Goal: Task Accomplishment & Management: Use online tool/utility

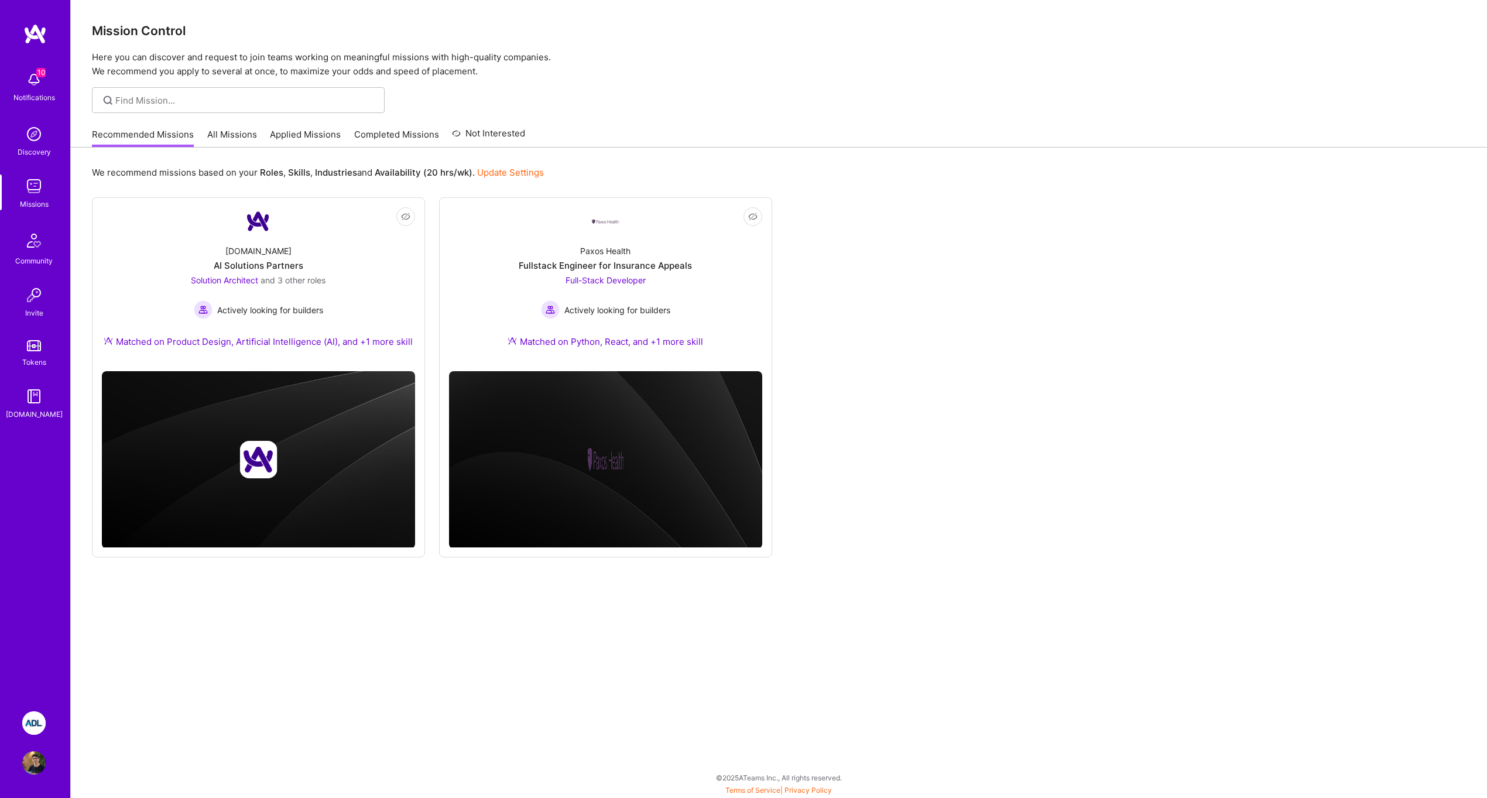
click at [33, 715] on img at bounding box center [33, 722] width 23 height 23
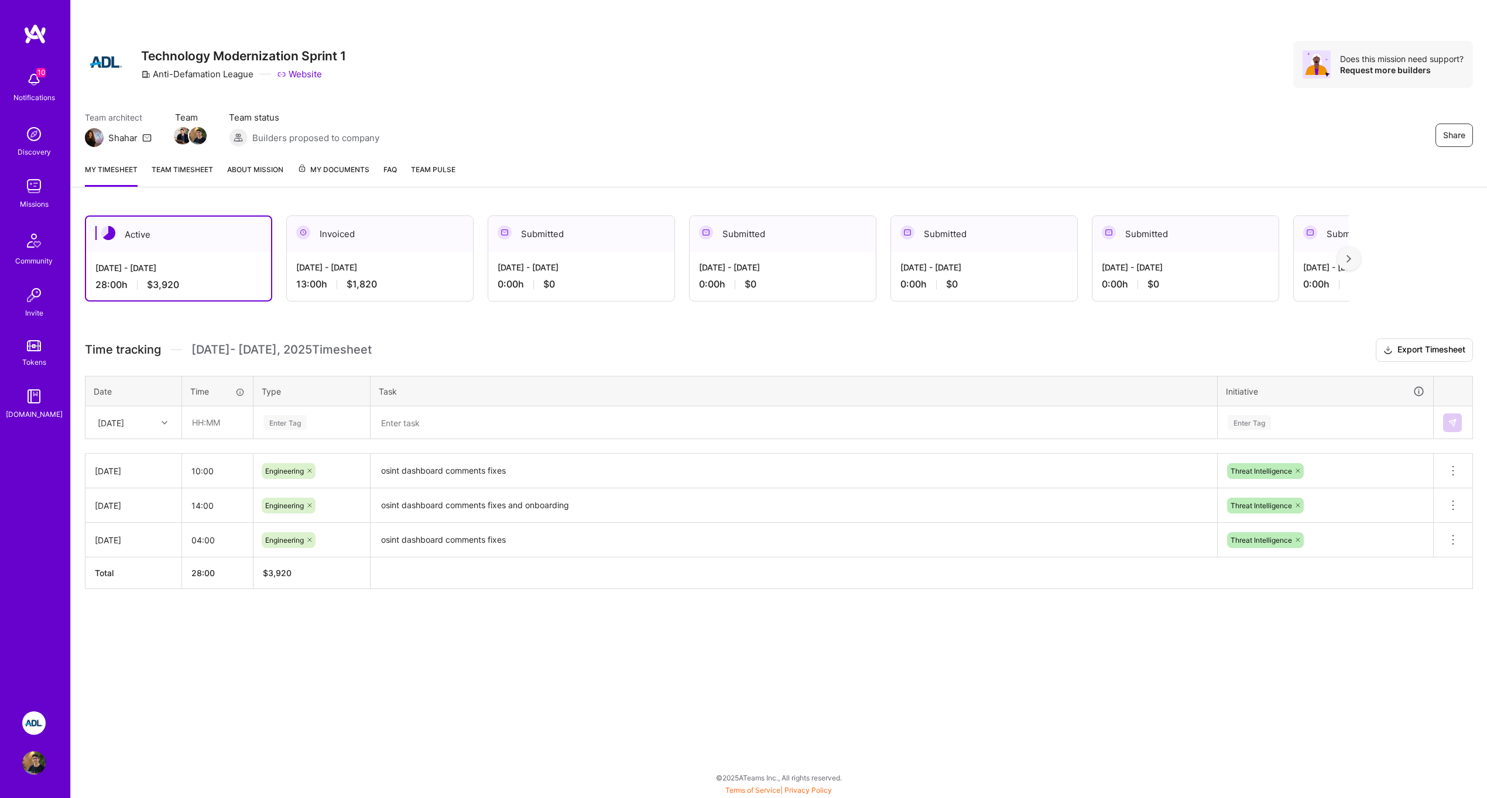
click at [170, 422] on div at bounding box center [166, 422] width 18 height 15
click at [134, 519] on div "[DATE]" at bounding box center [133, 521] width 95 height 22
click at [145, 425] on div "[DATE]" at bounding box center [124, 422] width 65 height 19
click at [127, 518] on div "[DATE]" at bounding box center [133, 521] width 95 height 22
click at [205, 431] on input "text" at bounding box center [218, 422] width 70 height 31
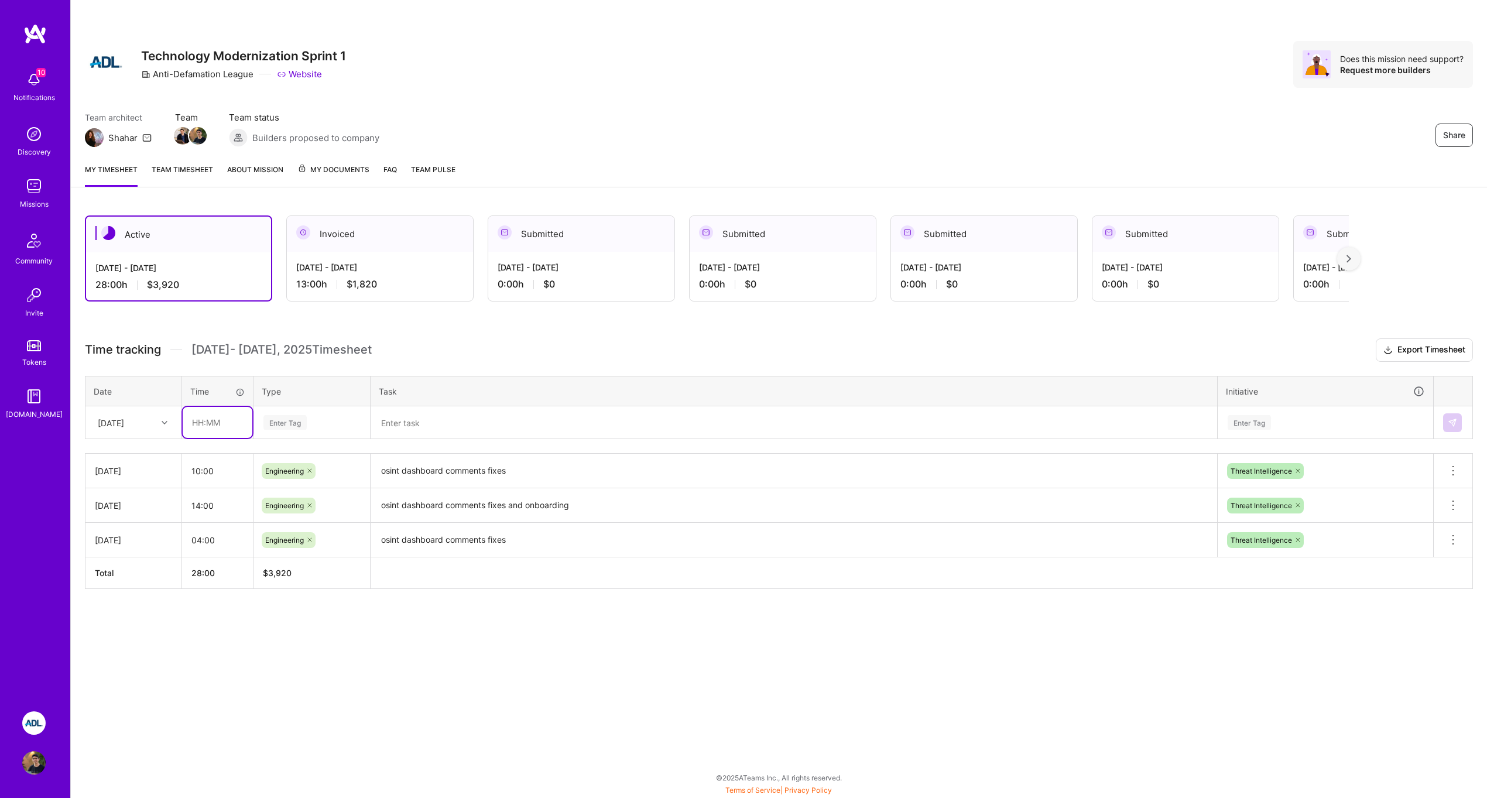
type input "4"
type input "04:00"
click at [293, 416] on div "Enter Tag" at bounding box center [284, 422] width 43 height 18
click at [306, 539] on span "Engineering" at bounding box center [285, 544] width 50 height 16
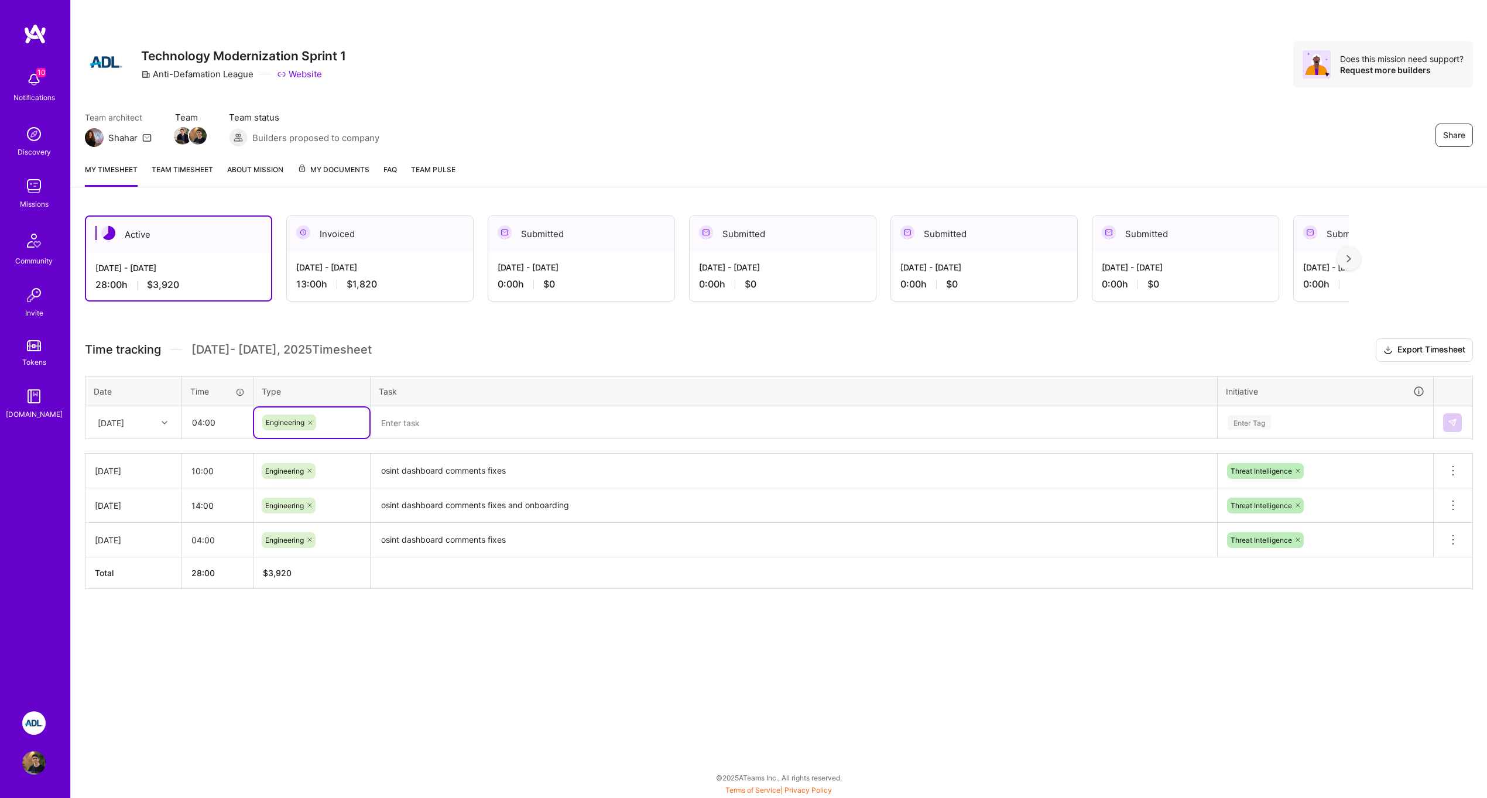
click at [441, 410] on textarea at bounding box center [794, 422] width 844 height 30
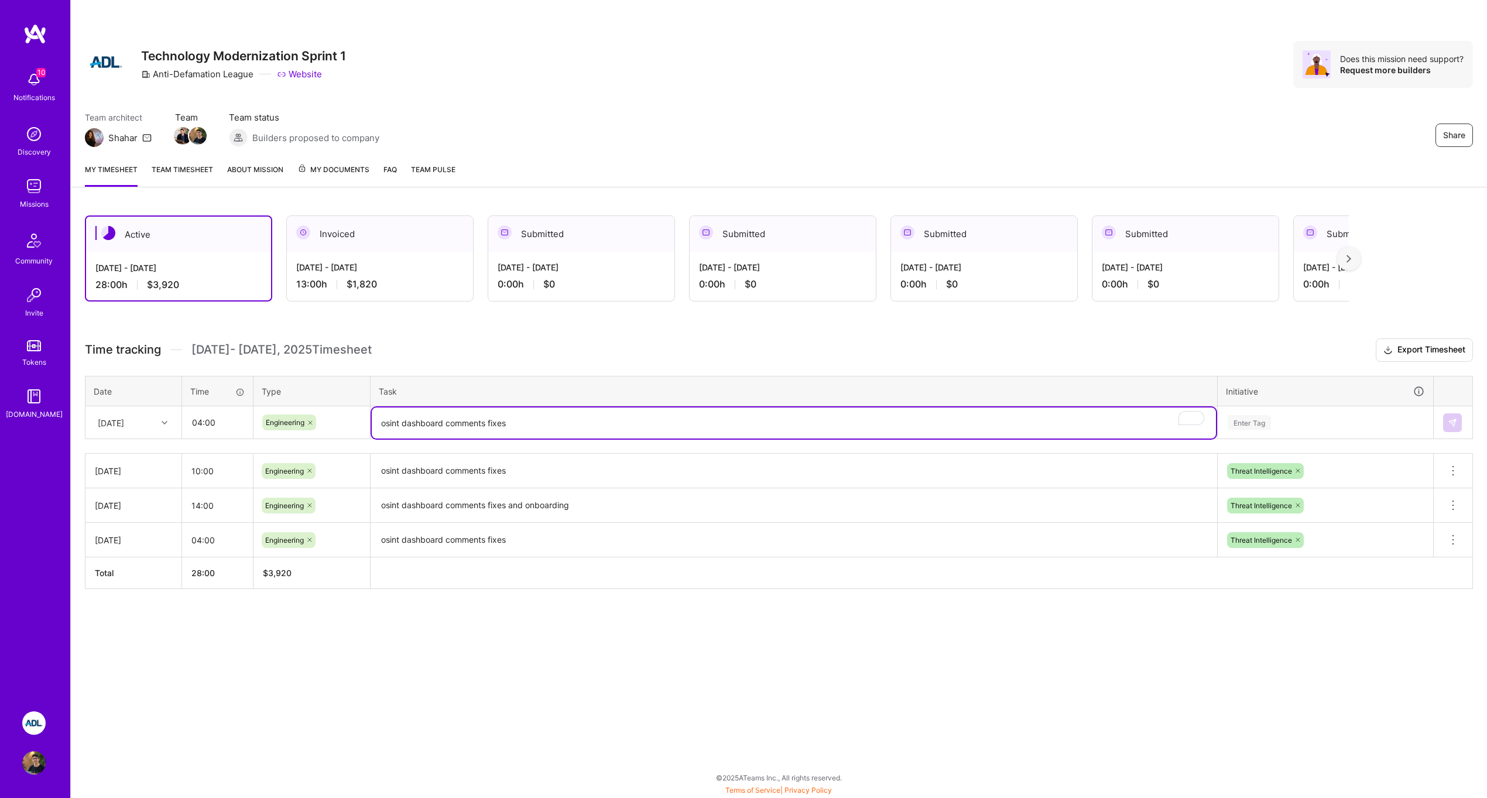
type textarea "osint dashboard comments fixes"
click at [1259, 426] on div "Enter Tag" at bounding box center [1249, 422] width 43 height 18
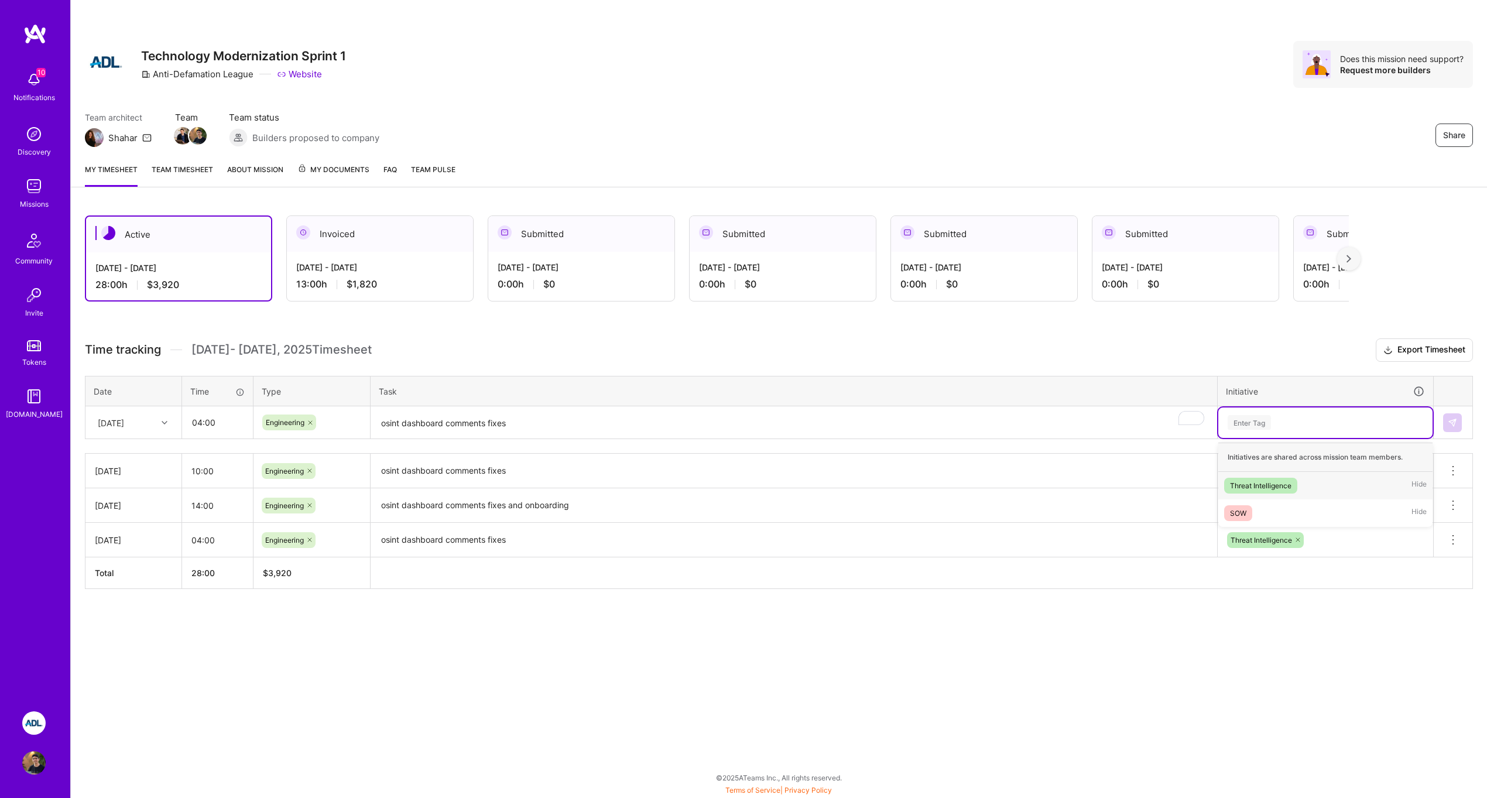
click at [1266, 491] on div "Threat Intelligence" at bounding box center [1260, 485] width 61 height 12
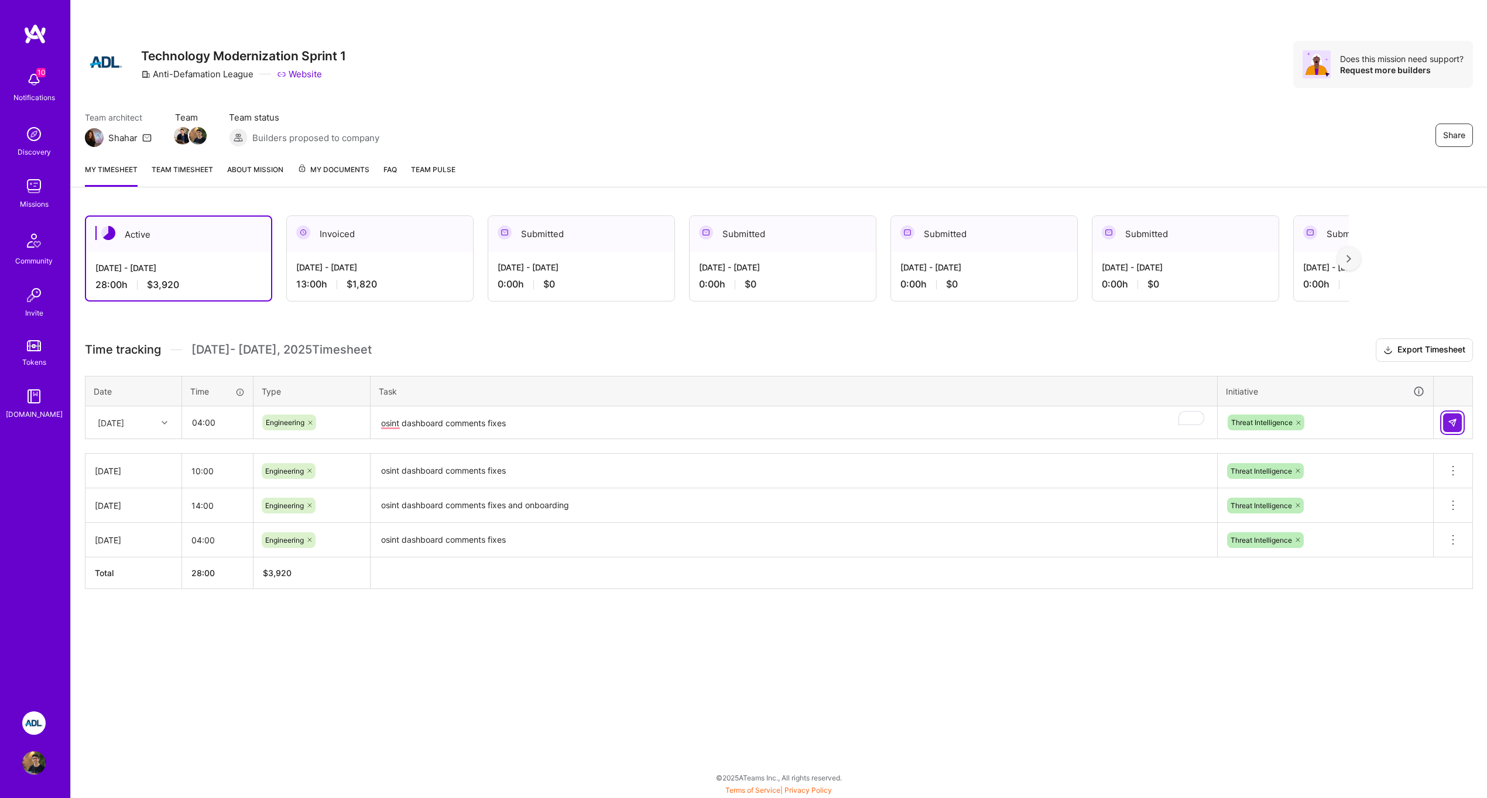
click at [1454, 425] on img at bounding box center [1452, 422] width 9 height 9
